Goal: Navigation & Orientation: Find specific page/section

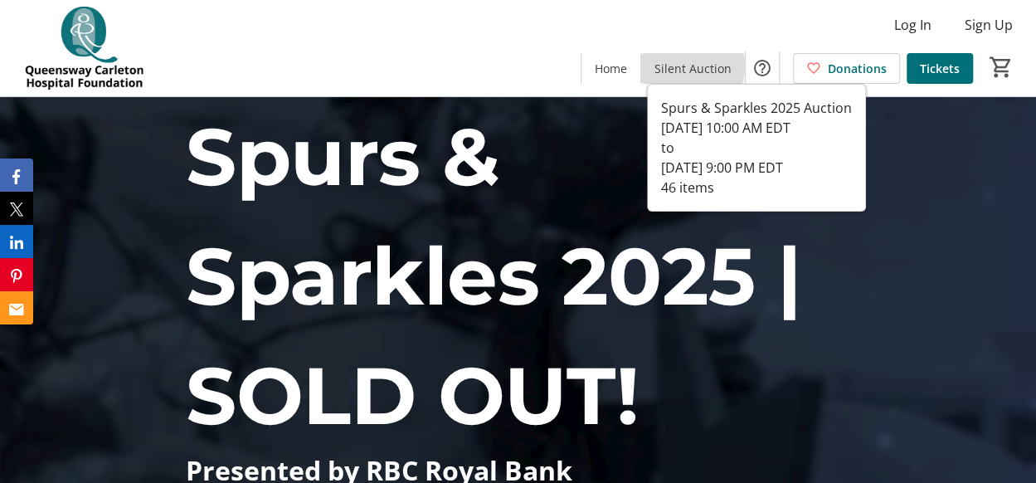
click at [693, 66] on span "Silent Auction" at bounding box center [693, 68] width 77 height 17
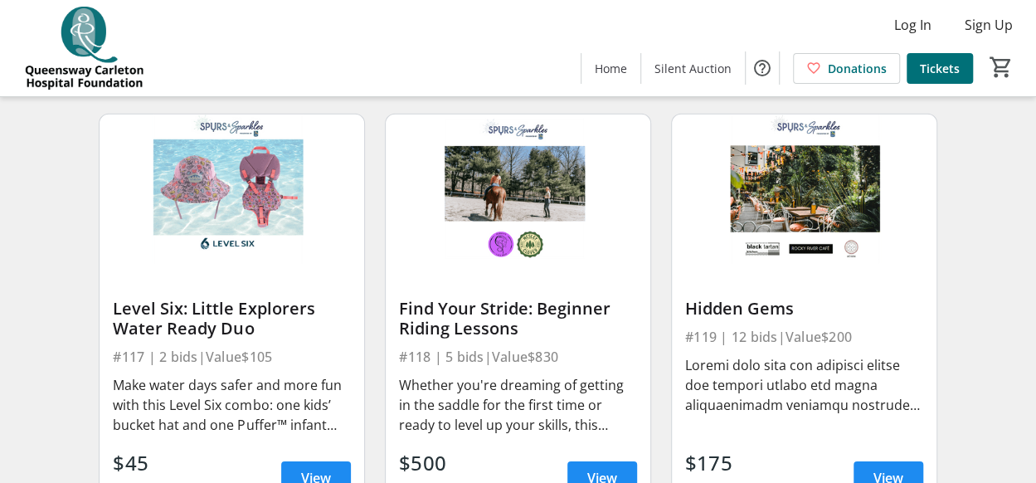
scroll to position [2133, 0]
